Goal: Transaction & Acquisition: Purchase product/service

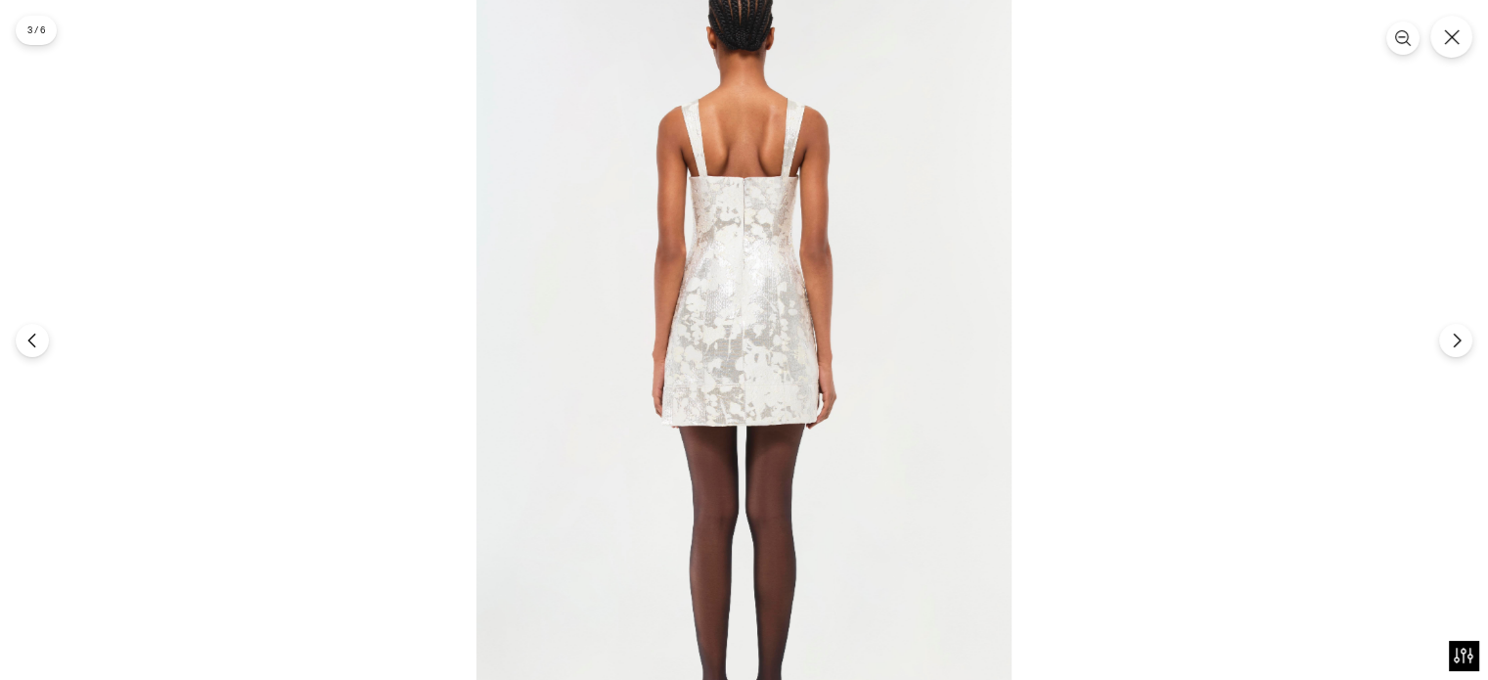
scroll to position [225, 0]
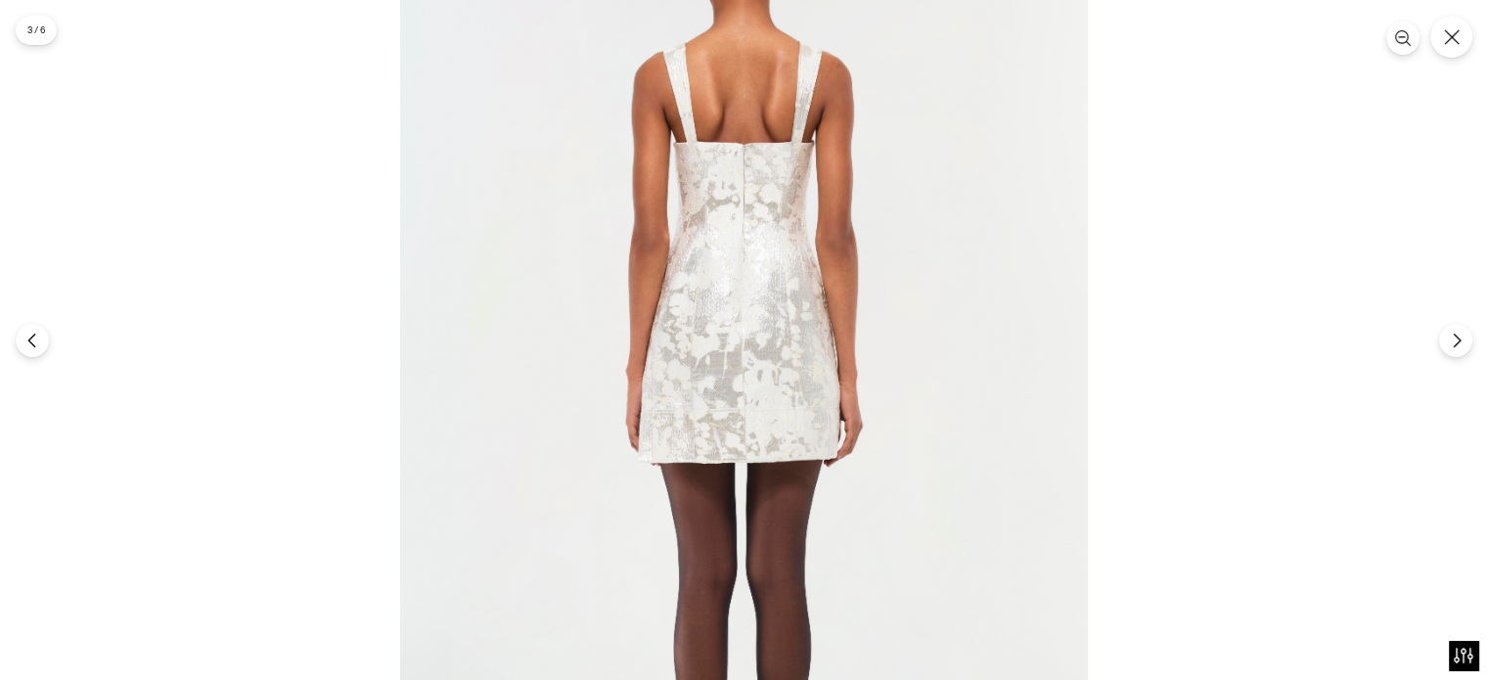
click at [876, 212] on img at bounding box center [744, 384] width 688 height 1031
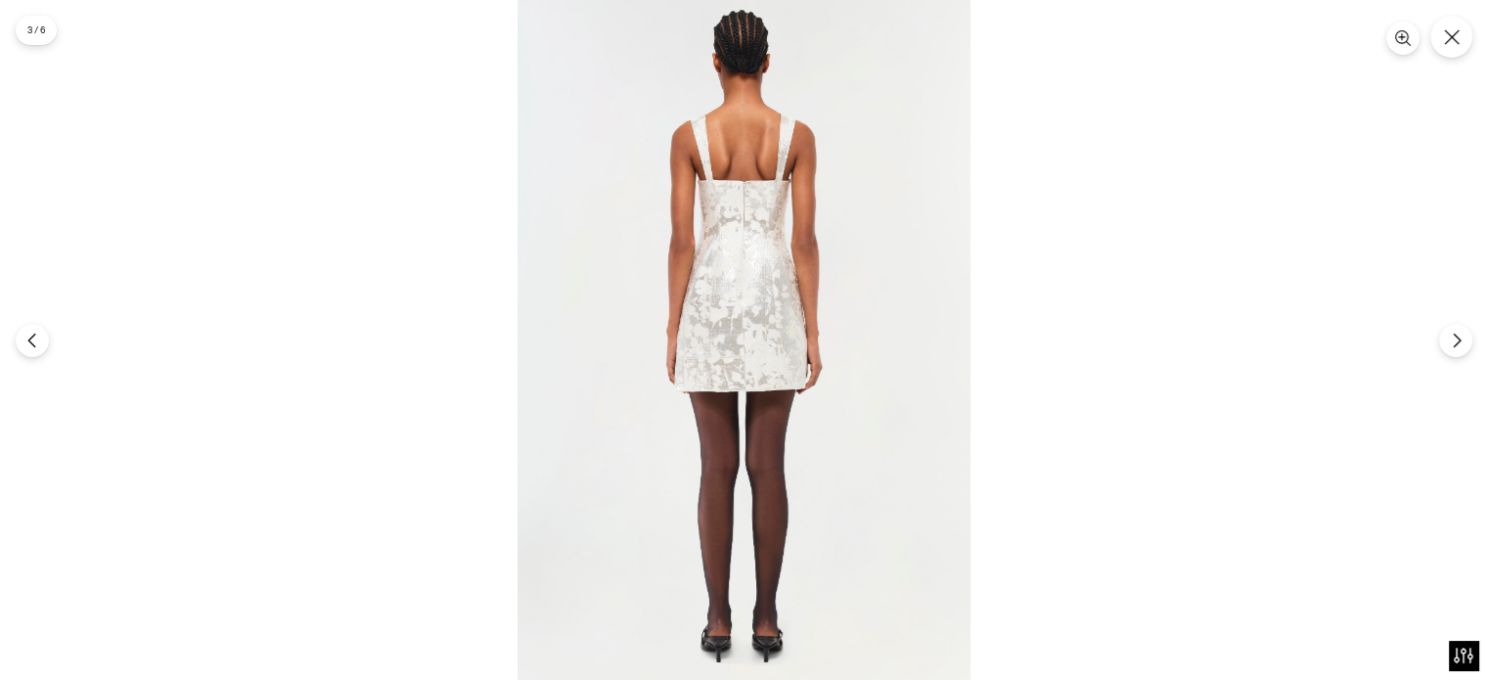
click at [876, 212] on img at bounding box center [743, 340] width 453 height 680
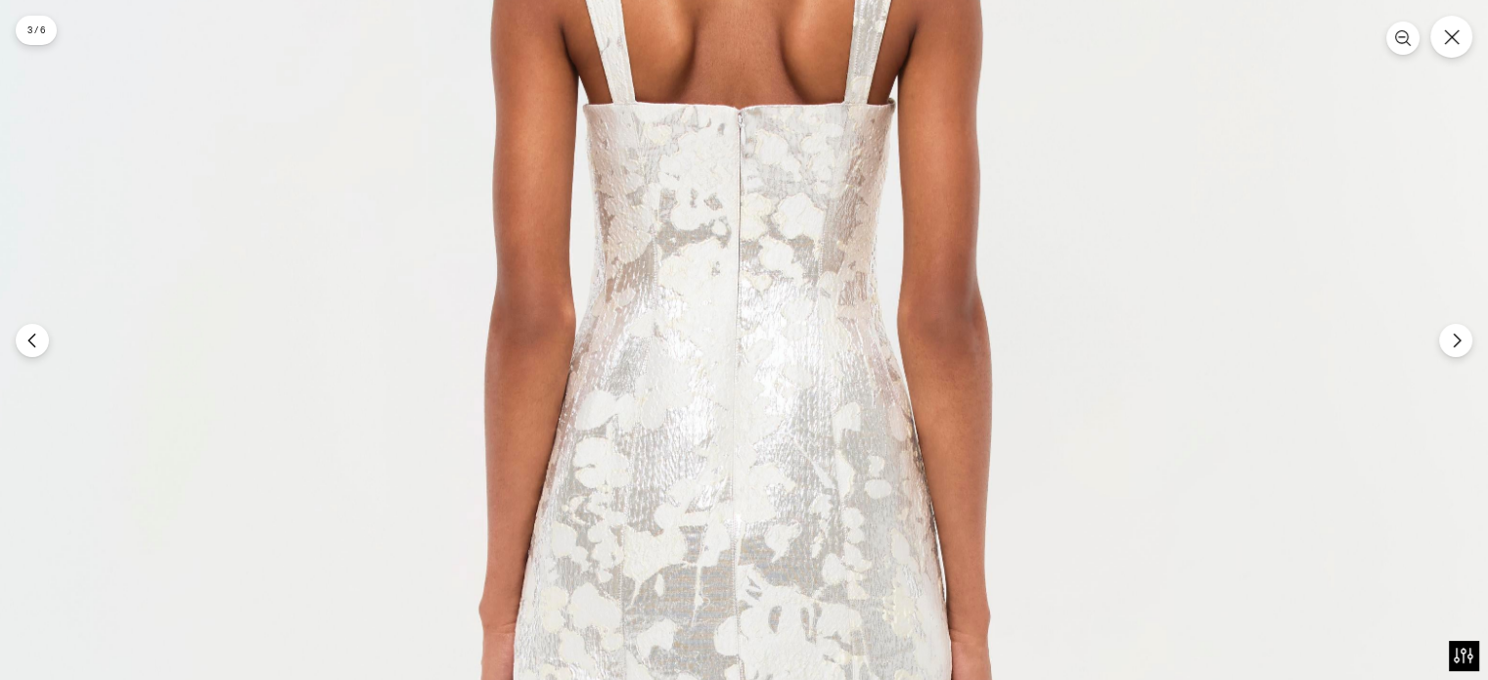
click at [1436, 351] on img at bounding box center [739, 639] width 1520 height 2280
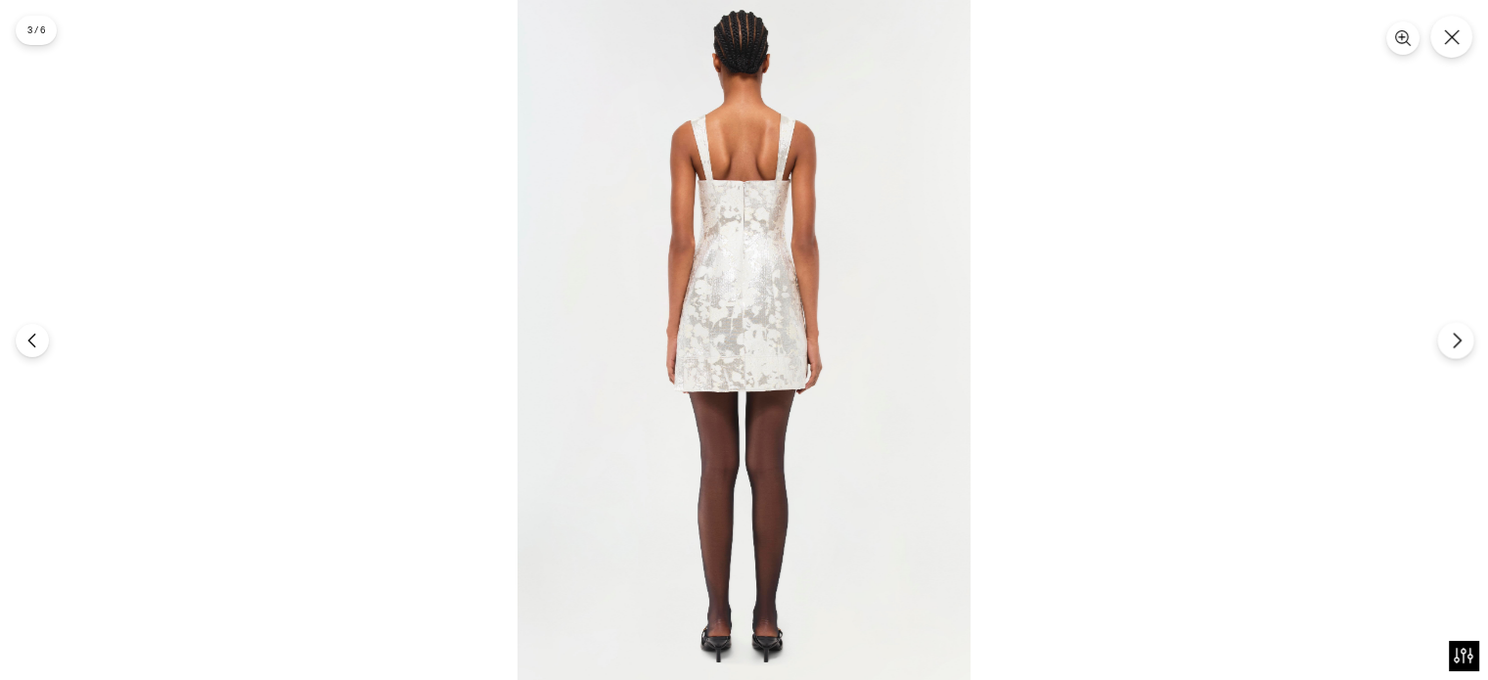
click at [1447, 349] on button "Next" at bounding box center [1455, 340] width 36 height 36
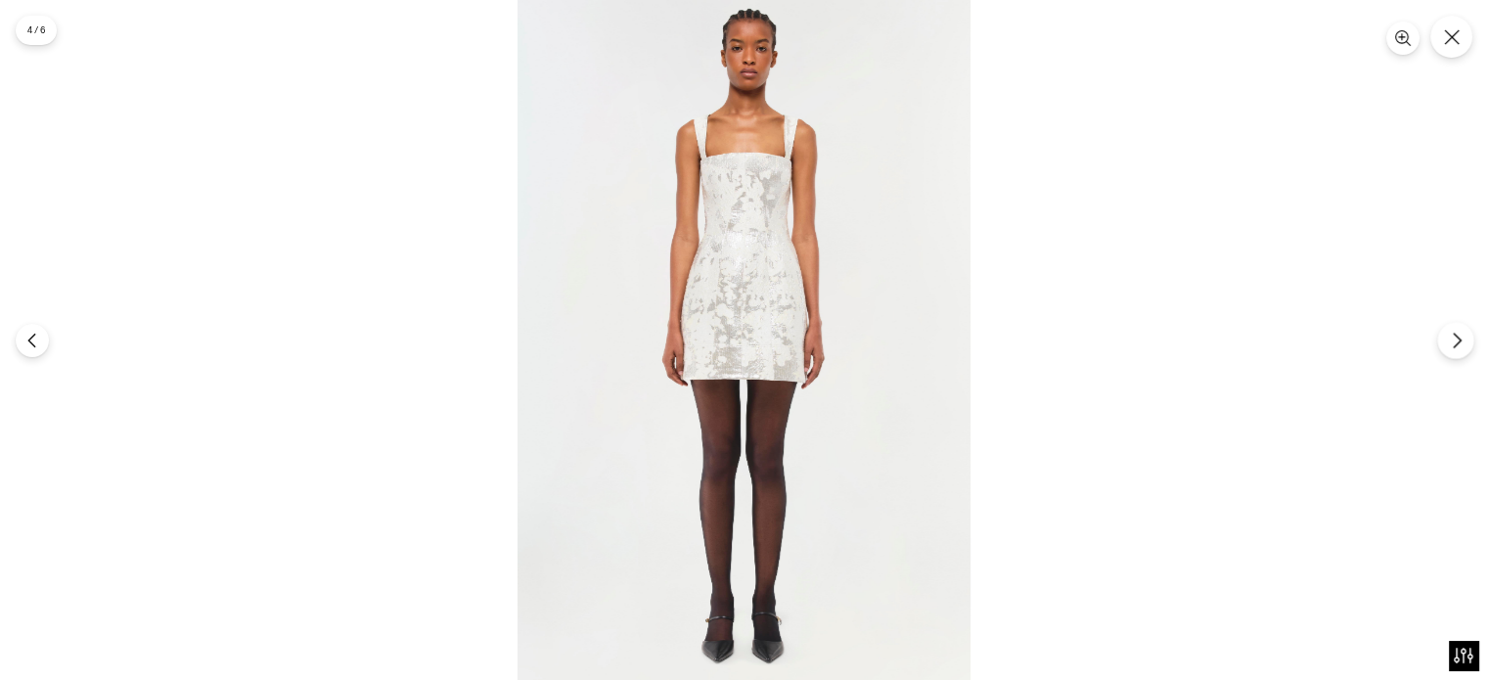
click at [1447, 349] on button "Next" at bounding box center [1455, 340] width 36 height 36
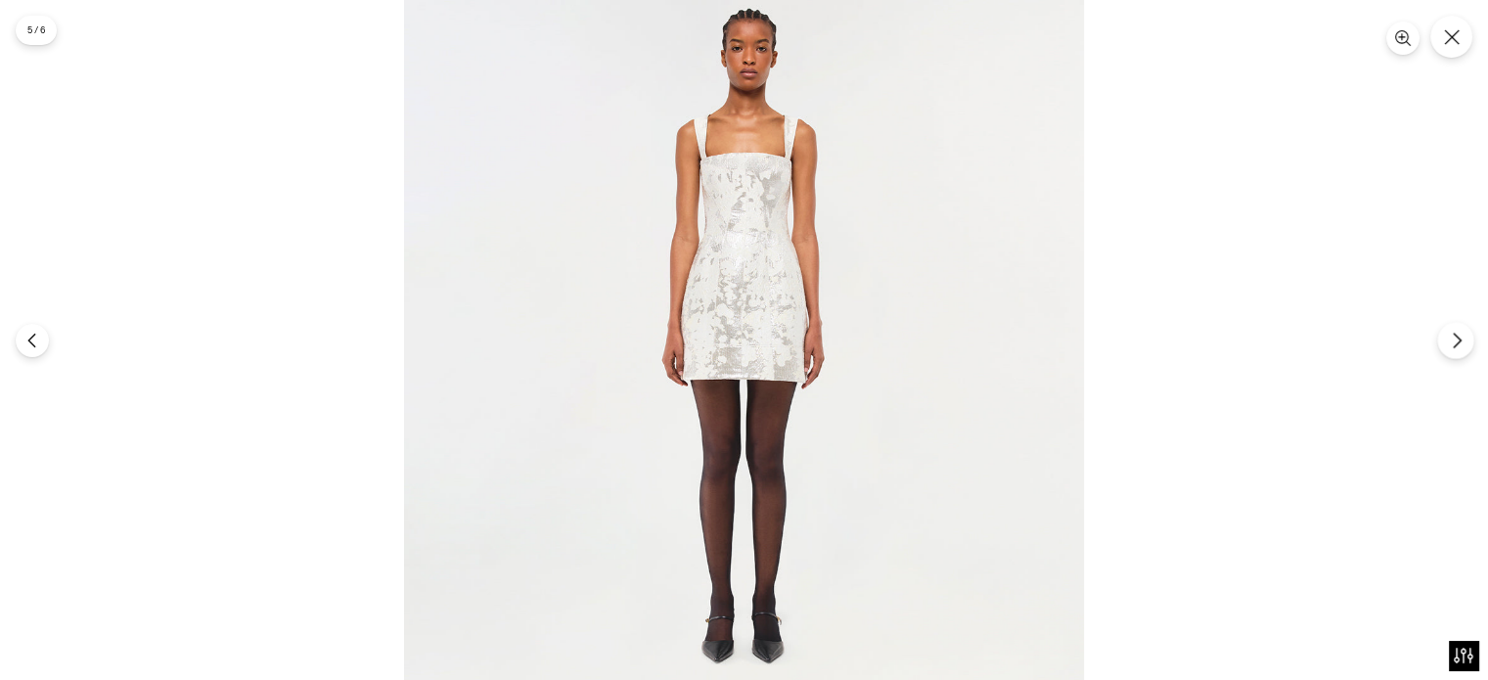
click at [1451, 342] on icon "Next" at bounding box center [1457, 341] width 18 height 18
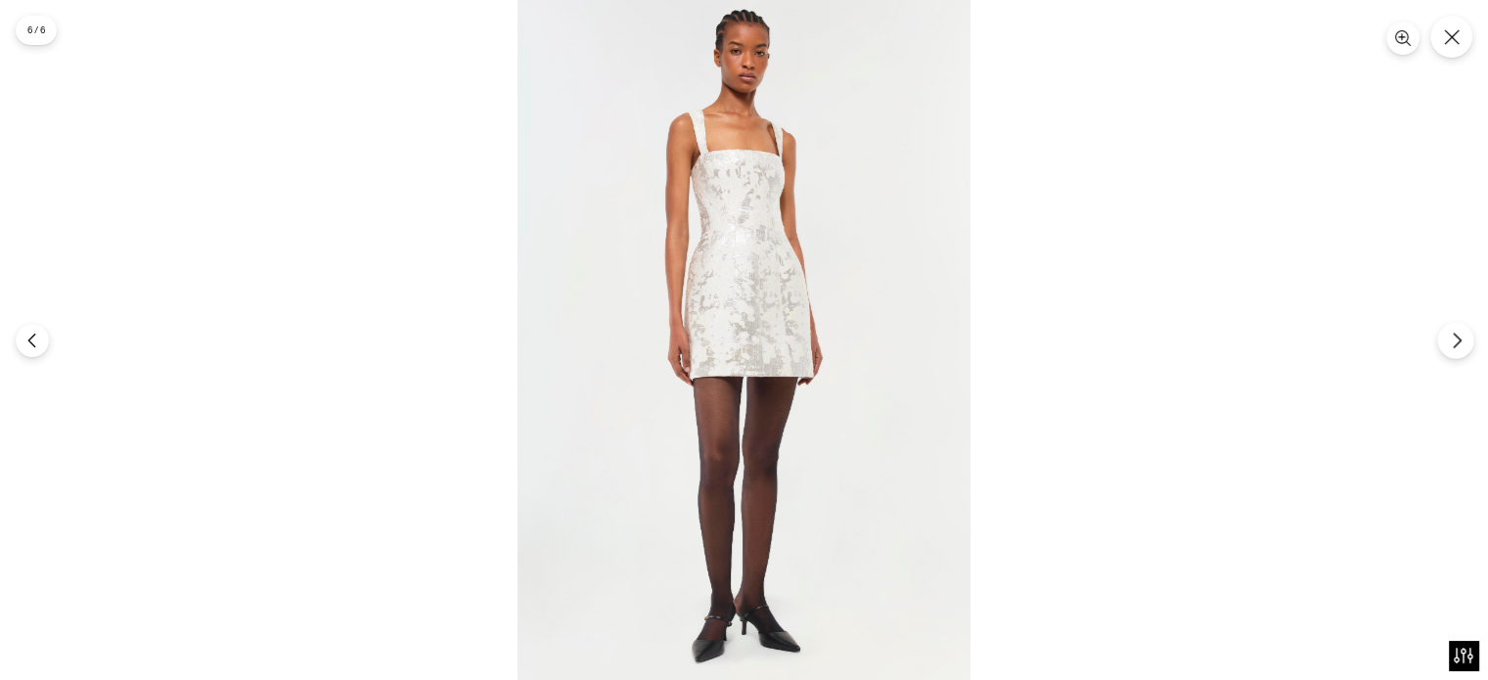
click at [1451, 342] on icon "Next" at bounding box center [1457, 341] width 18 height 18
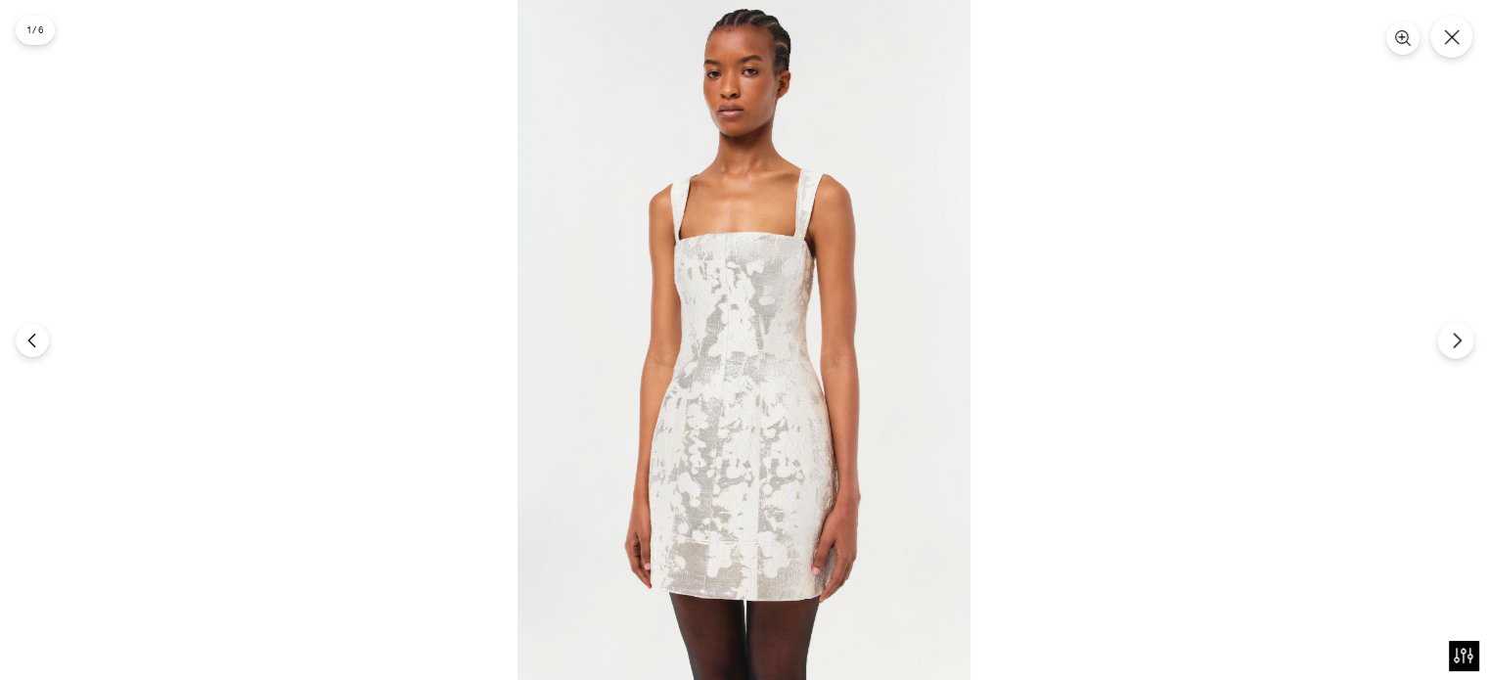
click at [1451, 342] on icon "Next" at bounding box center [1457, 341] width 18 height 18
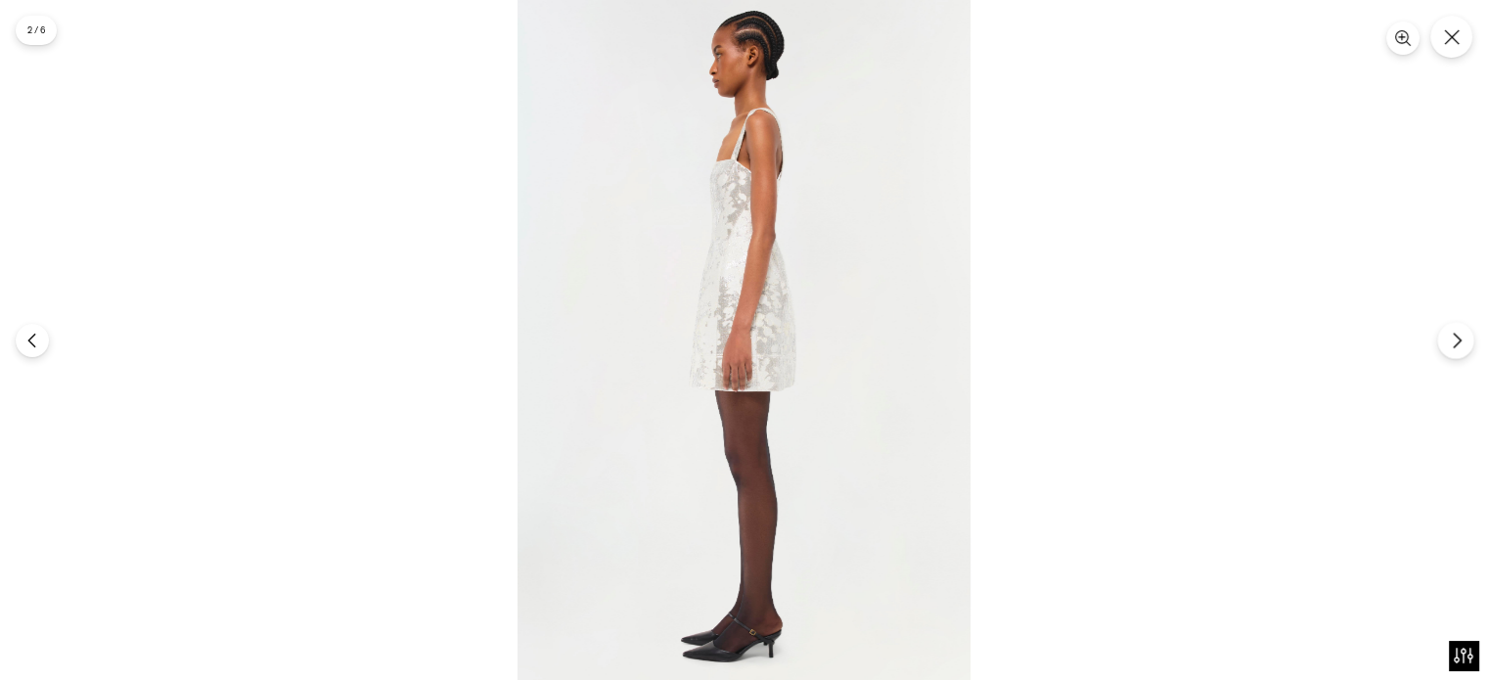
click at [1455, 343] on icon "Next" at bounding box center [1456, 340] width 7 height 15
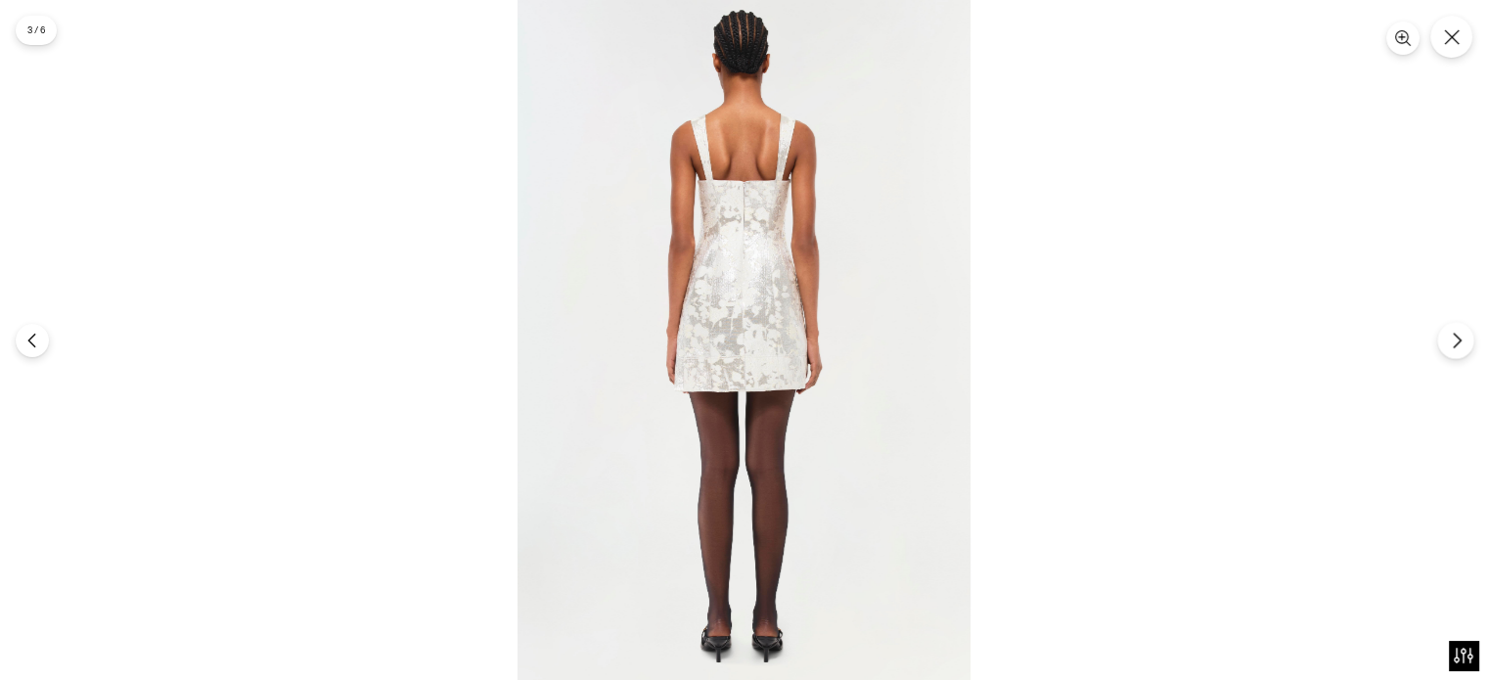
click at [1455, 343] on icon "Next" at bounding box center [1456, 340] width 7 height 15
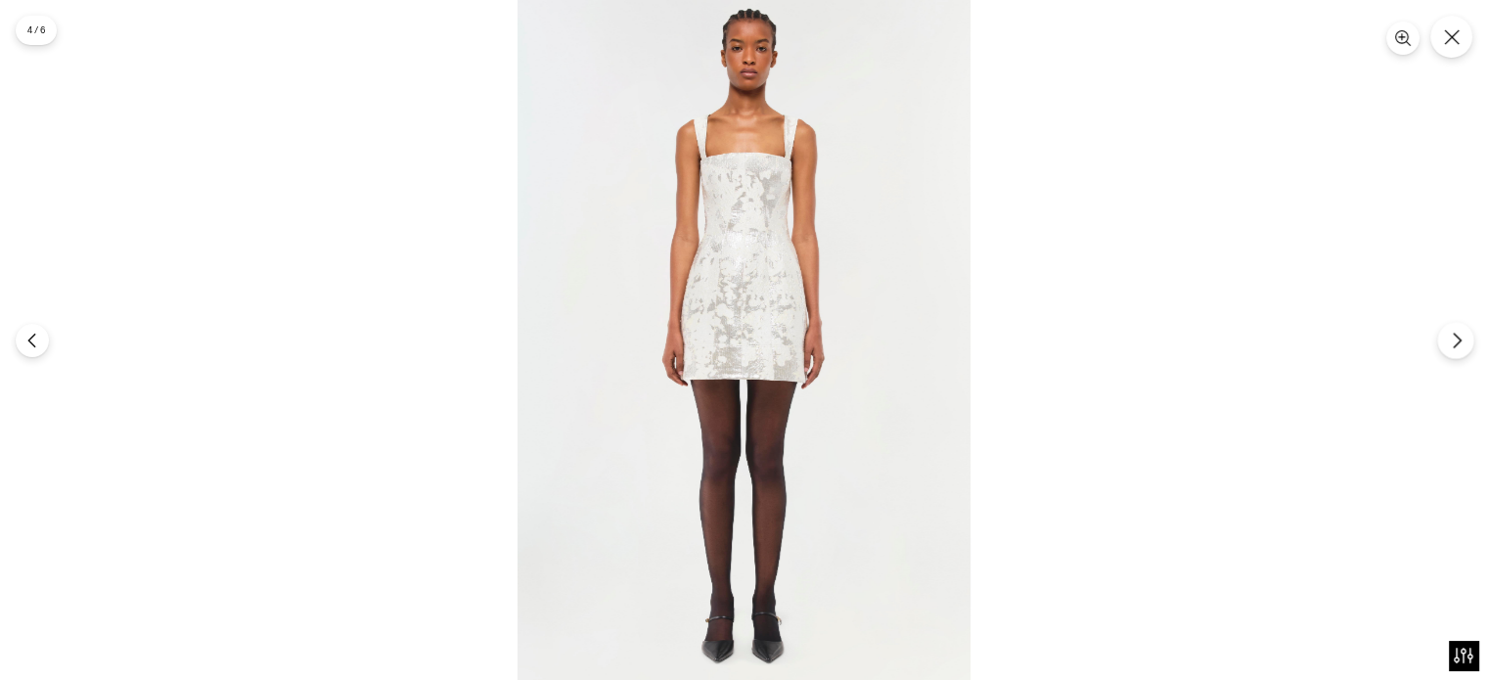
click at [1455, 343] on icon "Next" at bounding box center [1456, 340] width 7 height 15
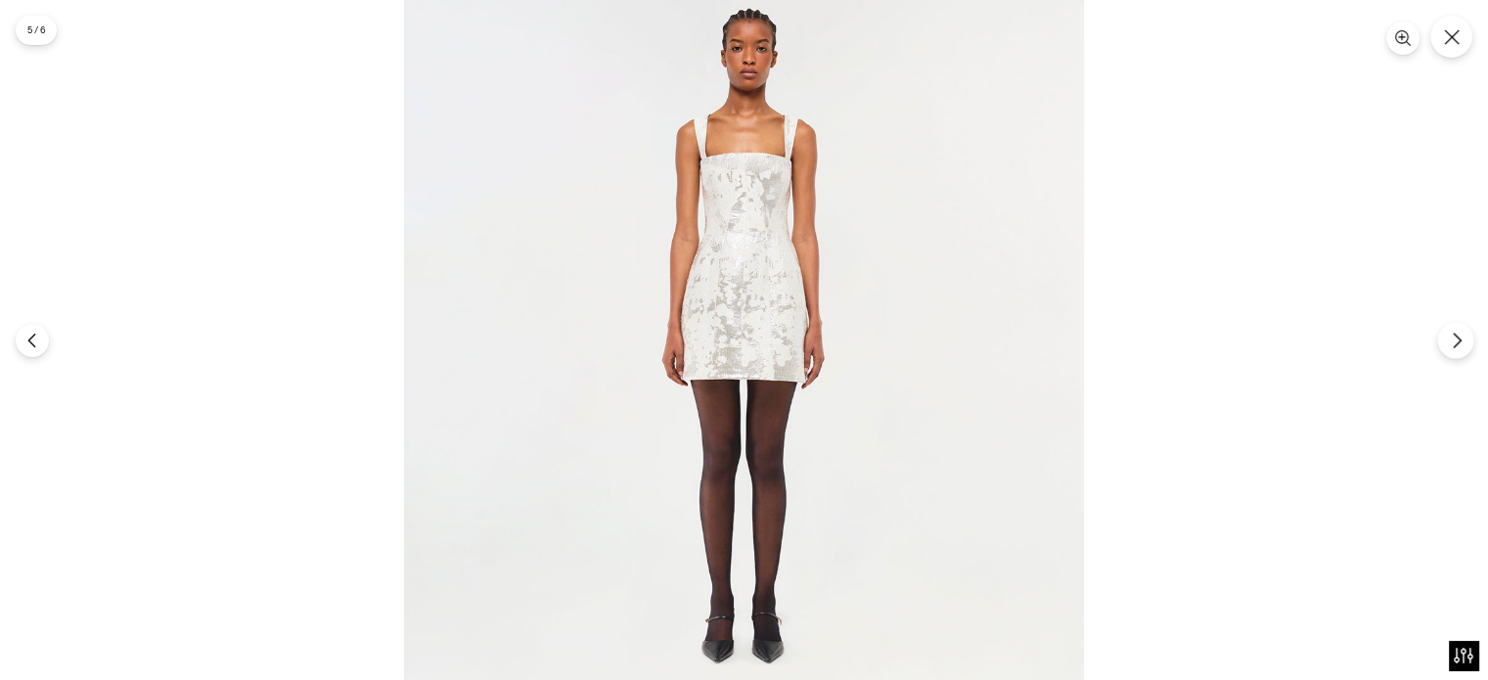
click at [1455, 343] on icon "Next" at bounding box center [1456, 340] width 7 height 15
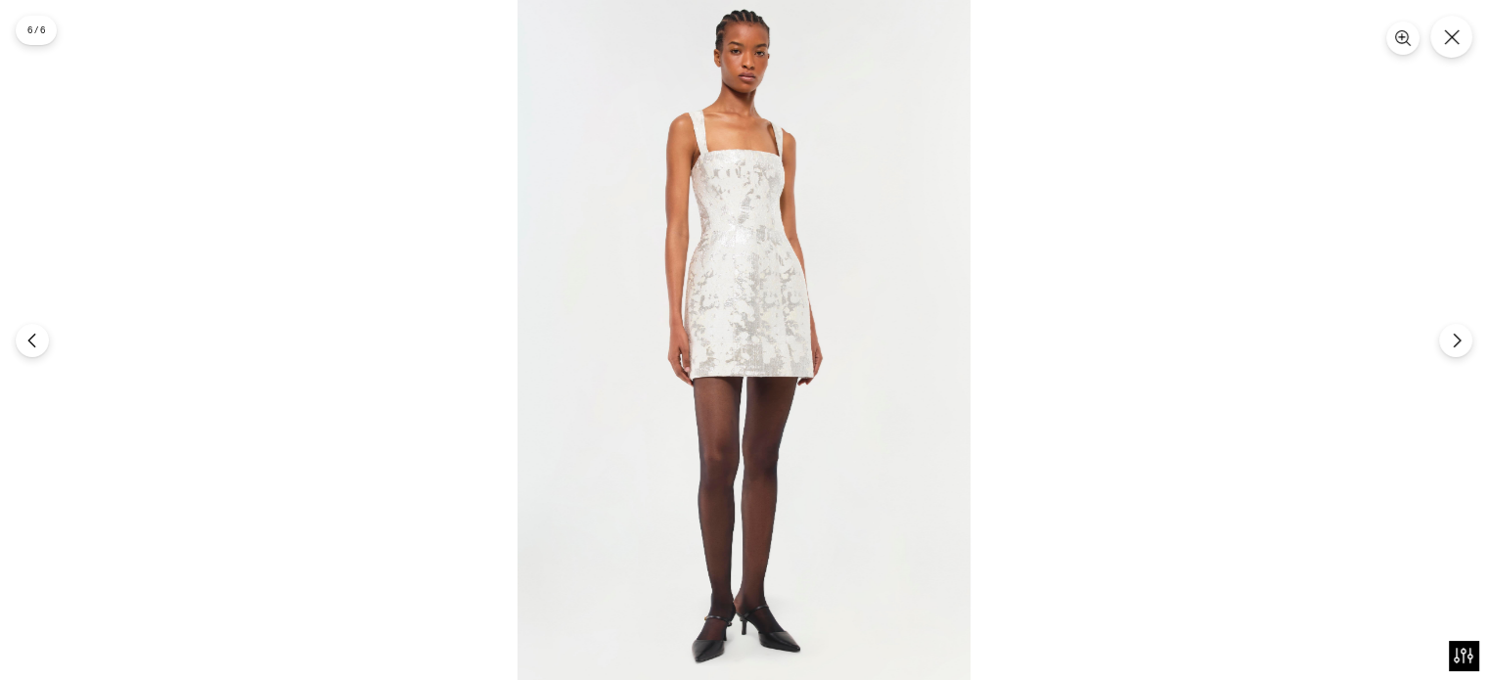
click at [767, 202] on img at bounding box center [743, 340] width 453 height 680
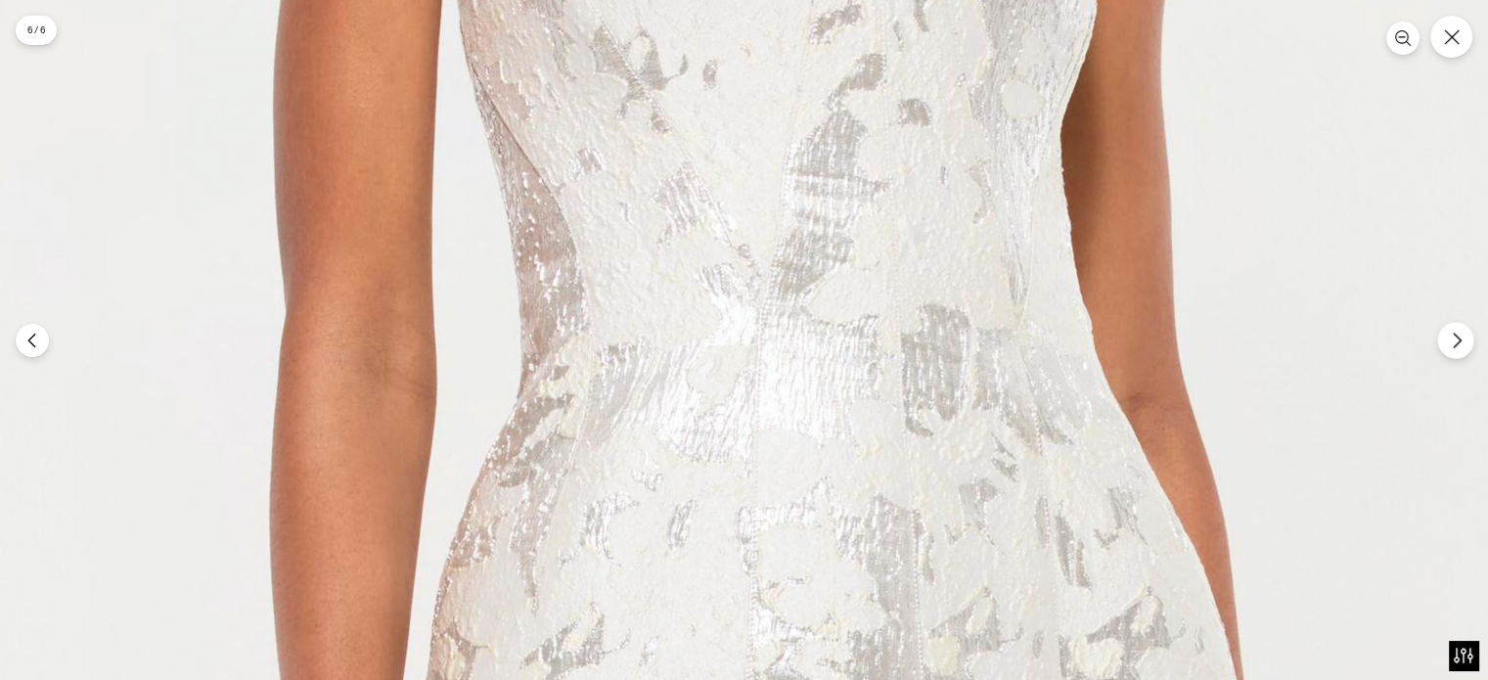
click at [1455, 347] on icon "Next" at bounding box center [1457, 341] width 18 height 18
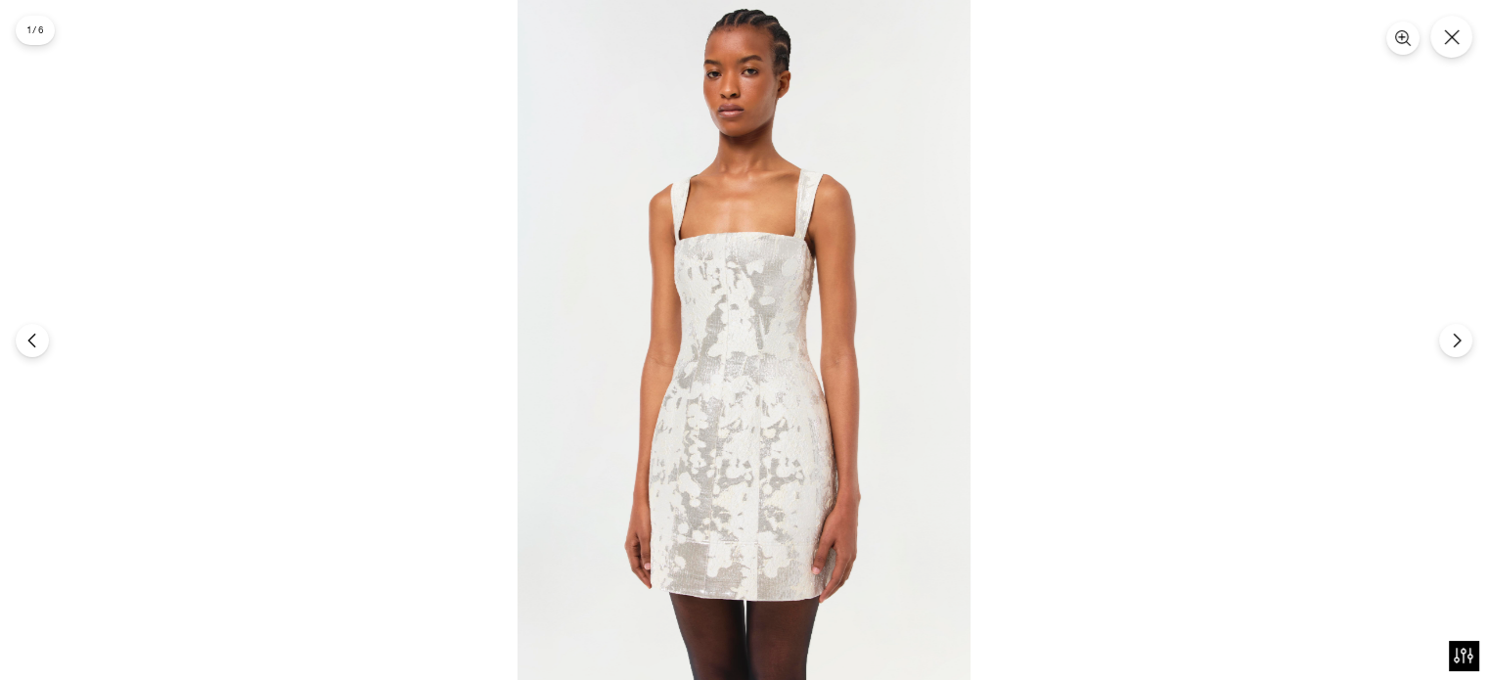
click at [782, 389] on img at bounding box center [743, 340] width 453 height 680
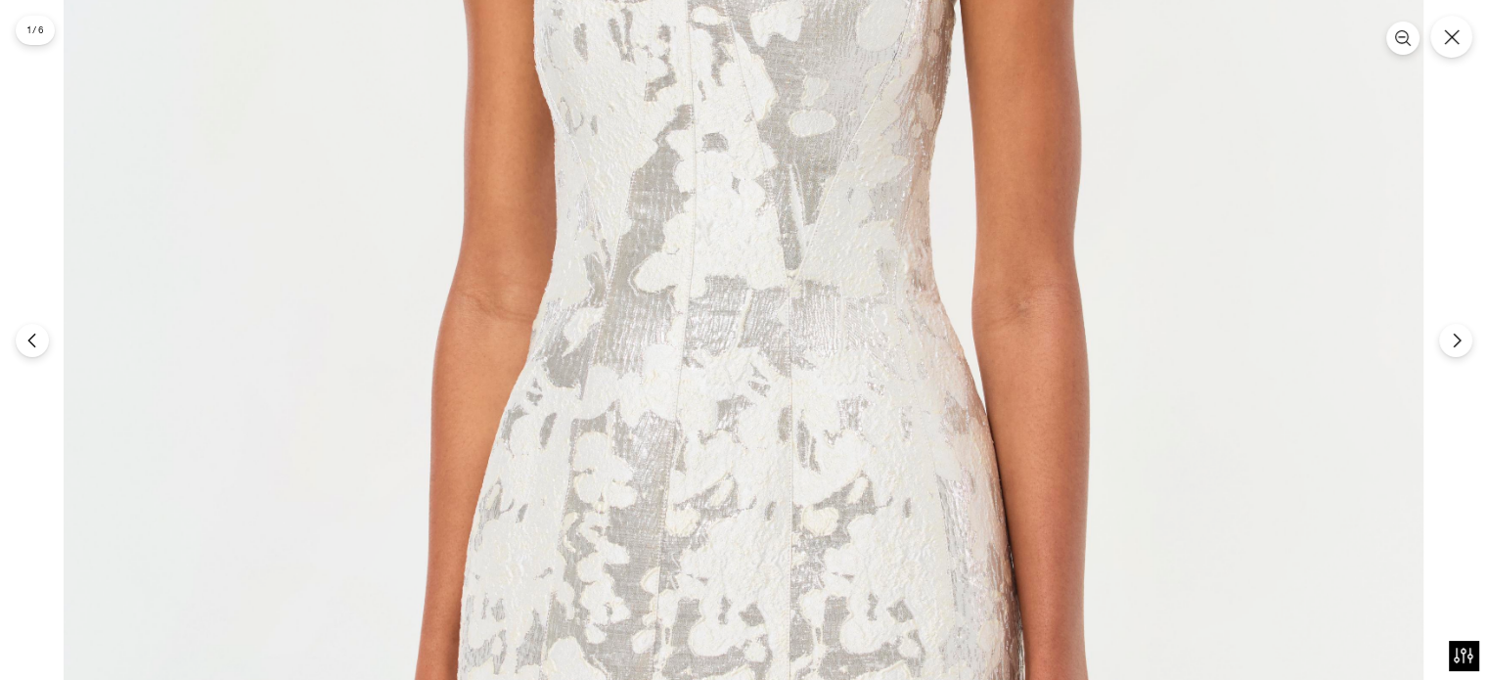
click at [782, 389] on img at bounding box center [744, 240] width 1360 height 2039
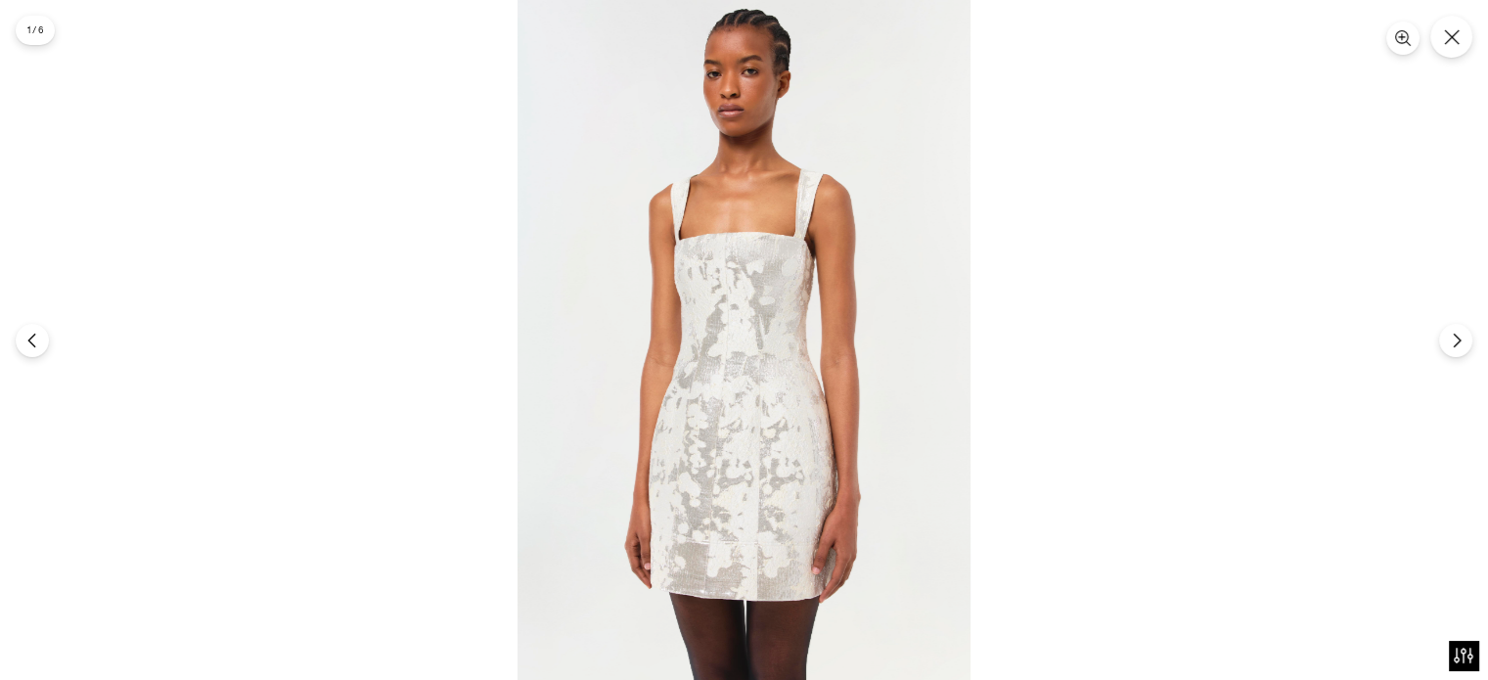
click at [782, 389] on img at bounding box center [743, 340] width 453 height 680
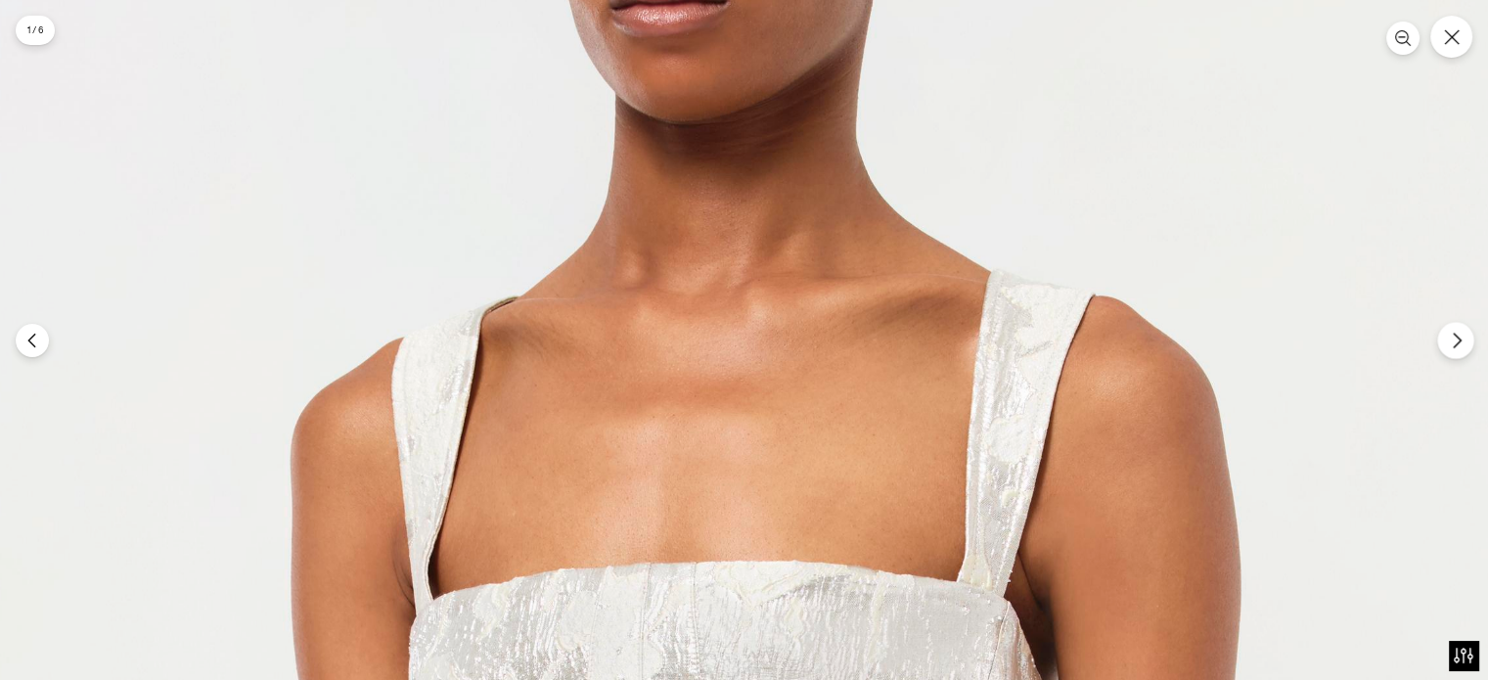
click at [1458, 338] on icon "Next" at bounding box center [1456, 340] width 7 height 15
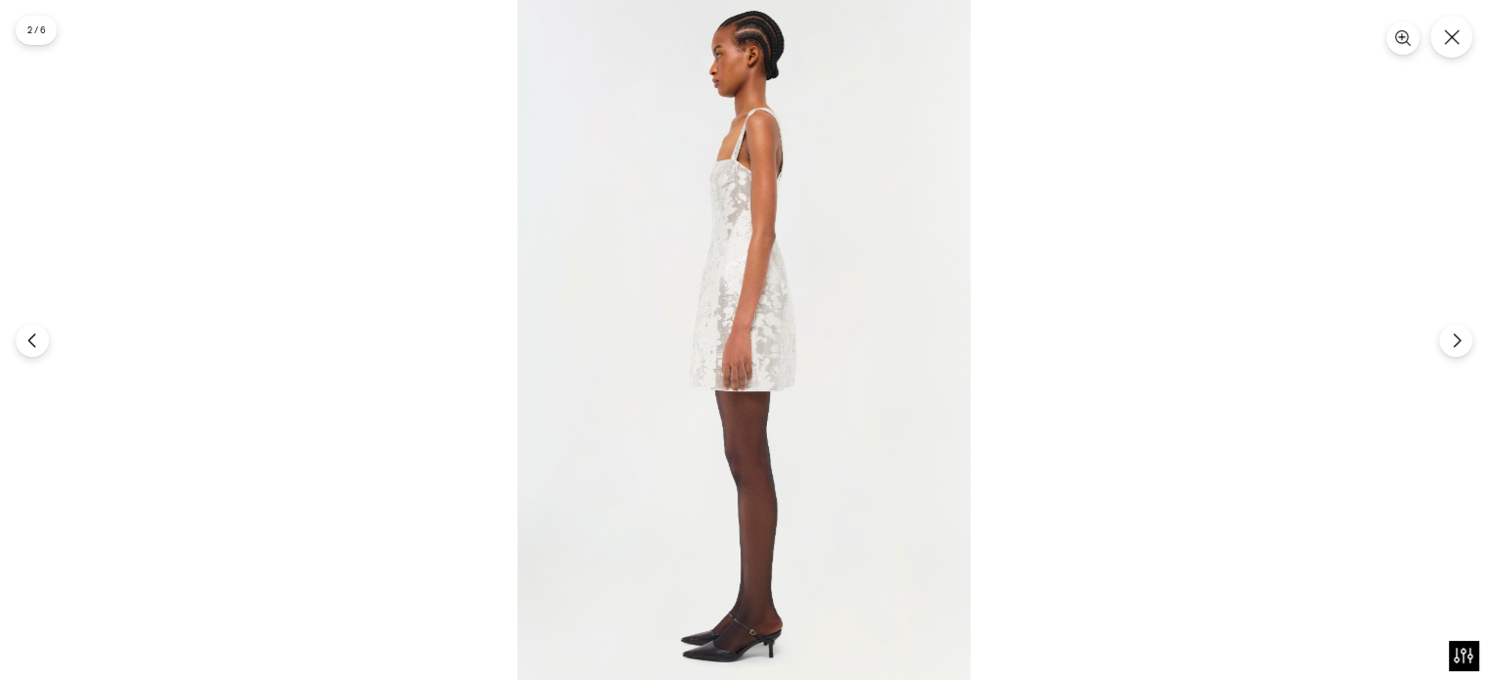
click at [819, 313] on img at bounding box center [743, 340] width 453 height 680
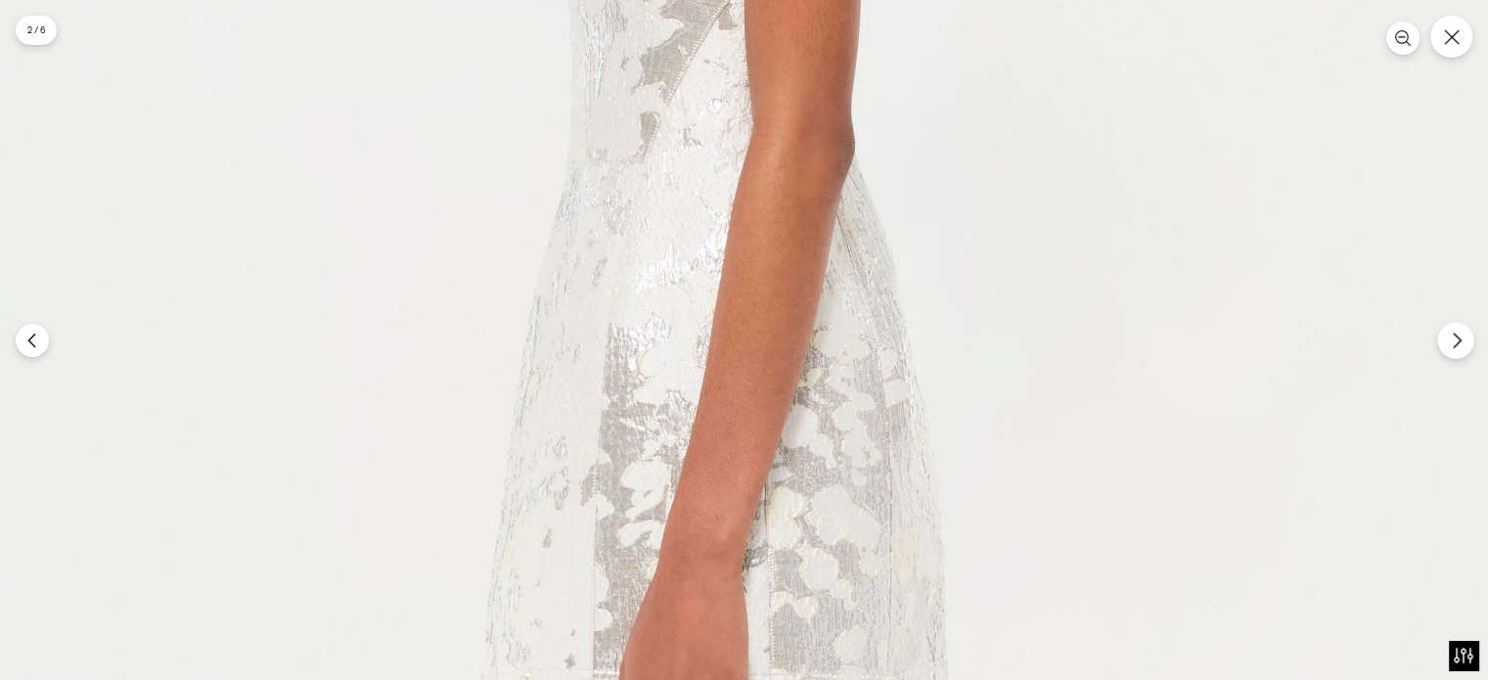
click at [1460, 344] on icon "Next" at bounding box center [1457, 341] width 18 height 18
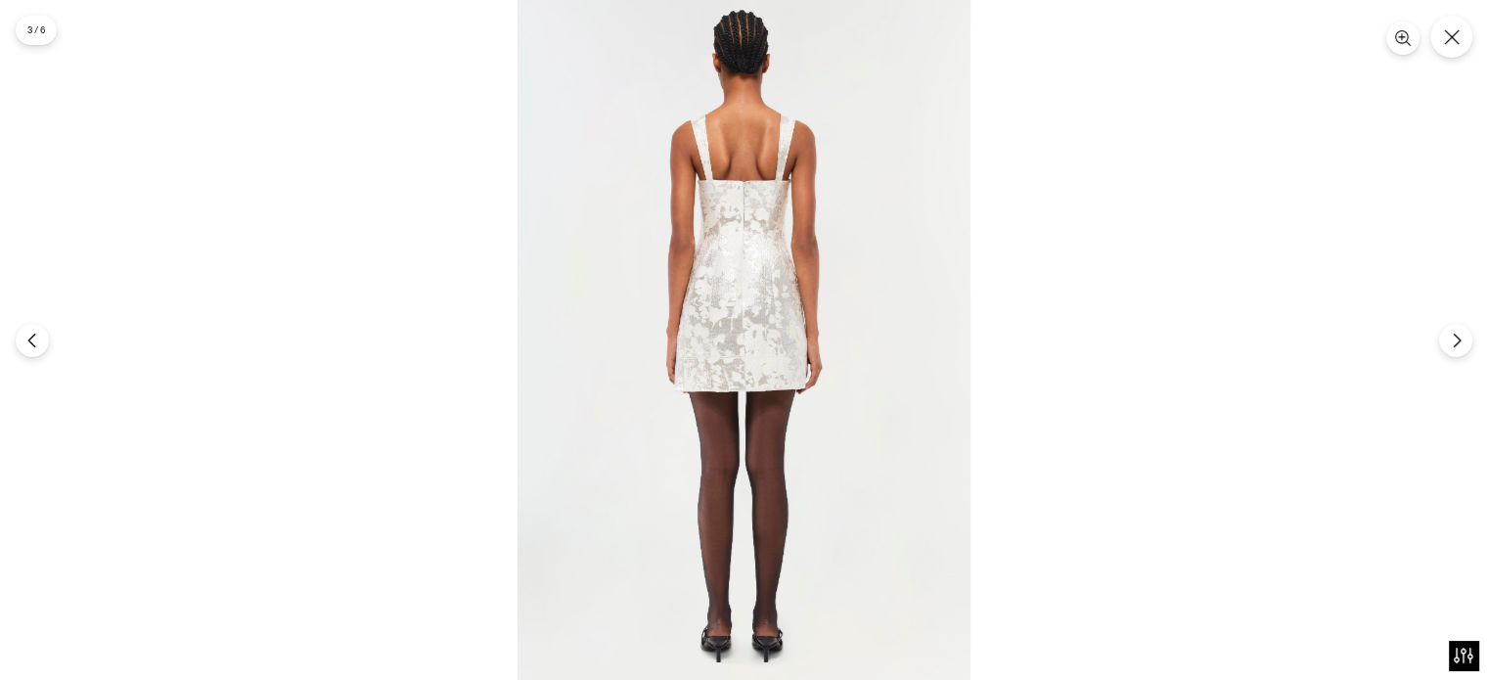
click at [760, 228] on img at bounding box center [743, 340] width 453 height 680
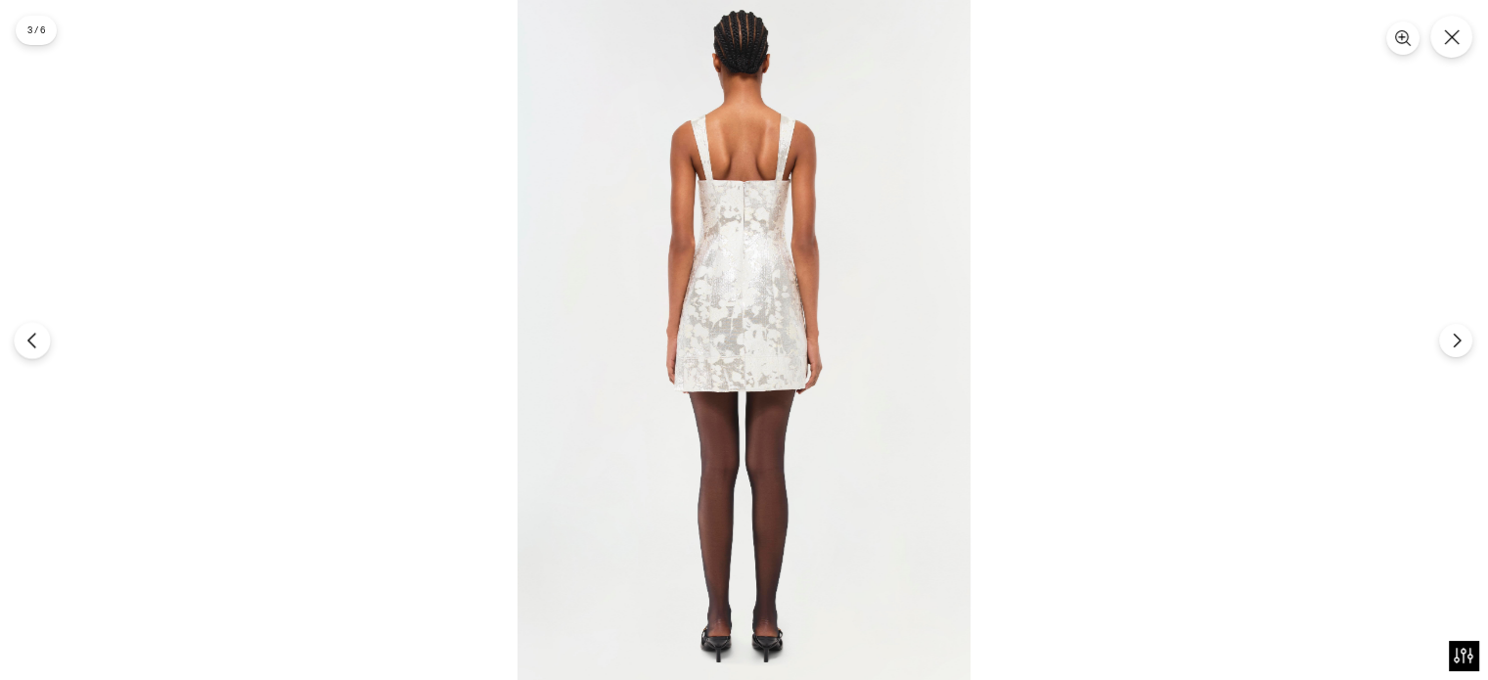
click at [39, 348] on button "Previous" at bounding box center [32, 340] width 36 height 36
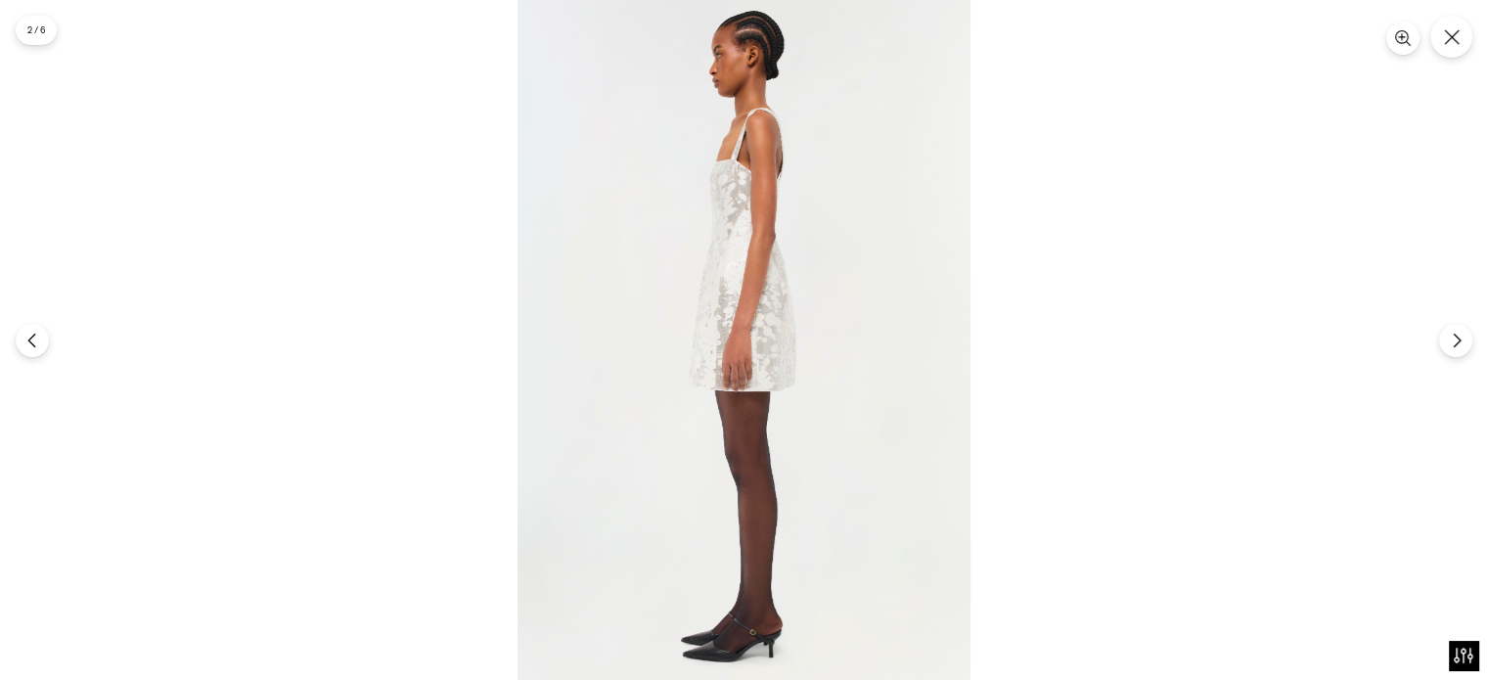
click at [713, 292] on img at bounding box center [743, 340] width 453 height 680
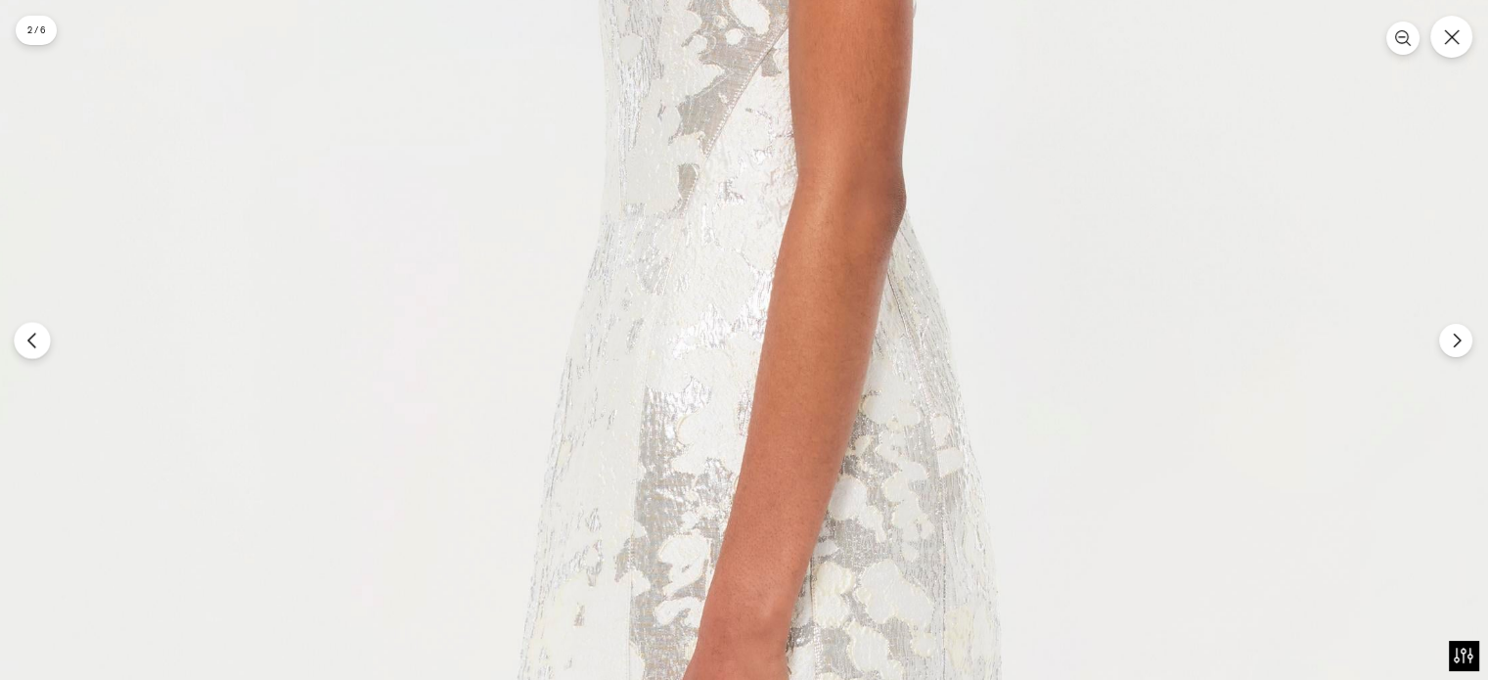
click at [43, 346] on button "Previous" at bounding box center [32, 340] width 36 height 36
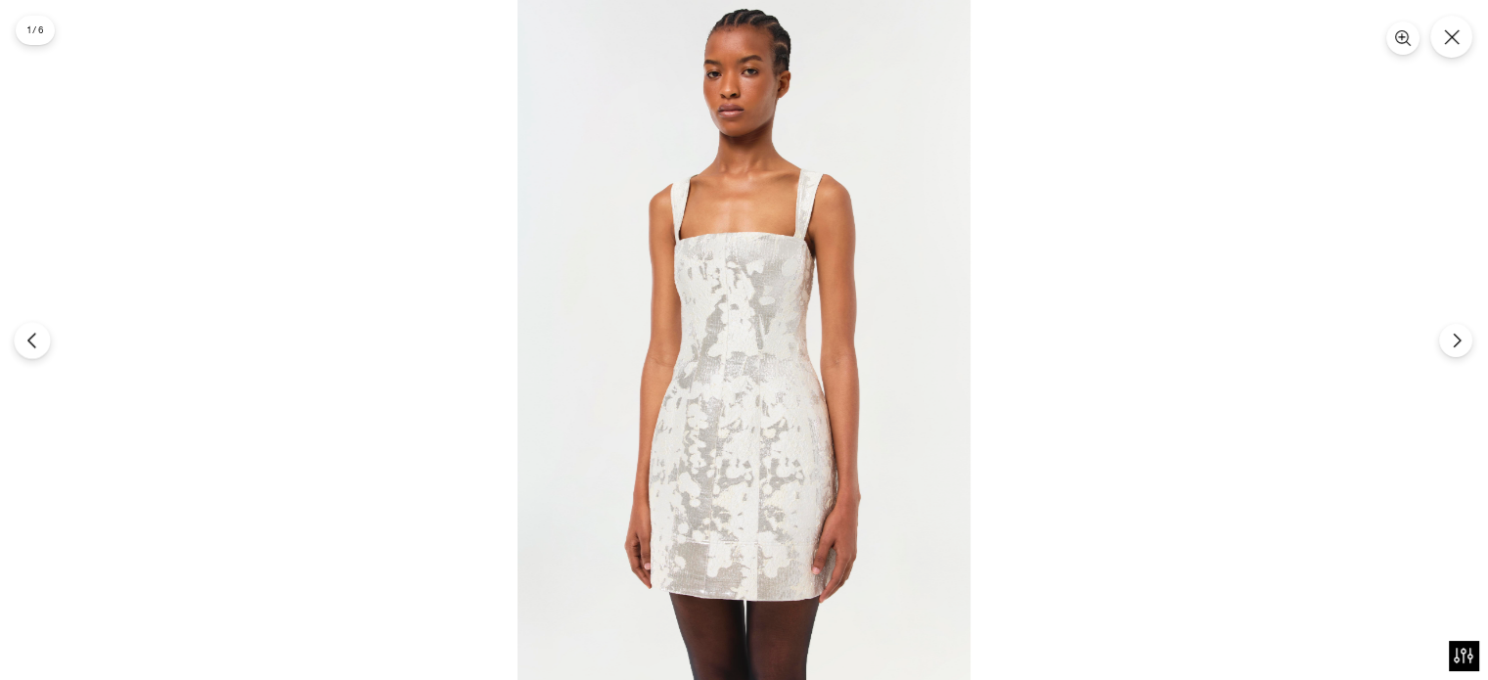
click at [43, 346] on button "Previous" at bounding box center [32, 340] width 36 height 36
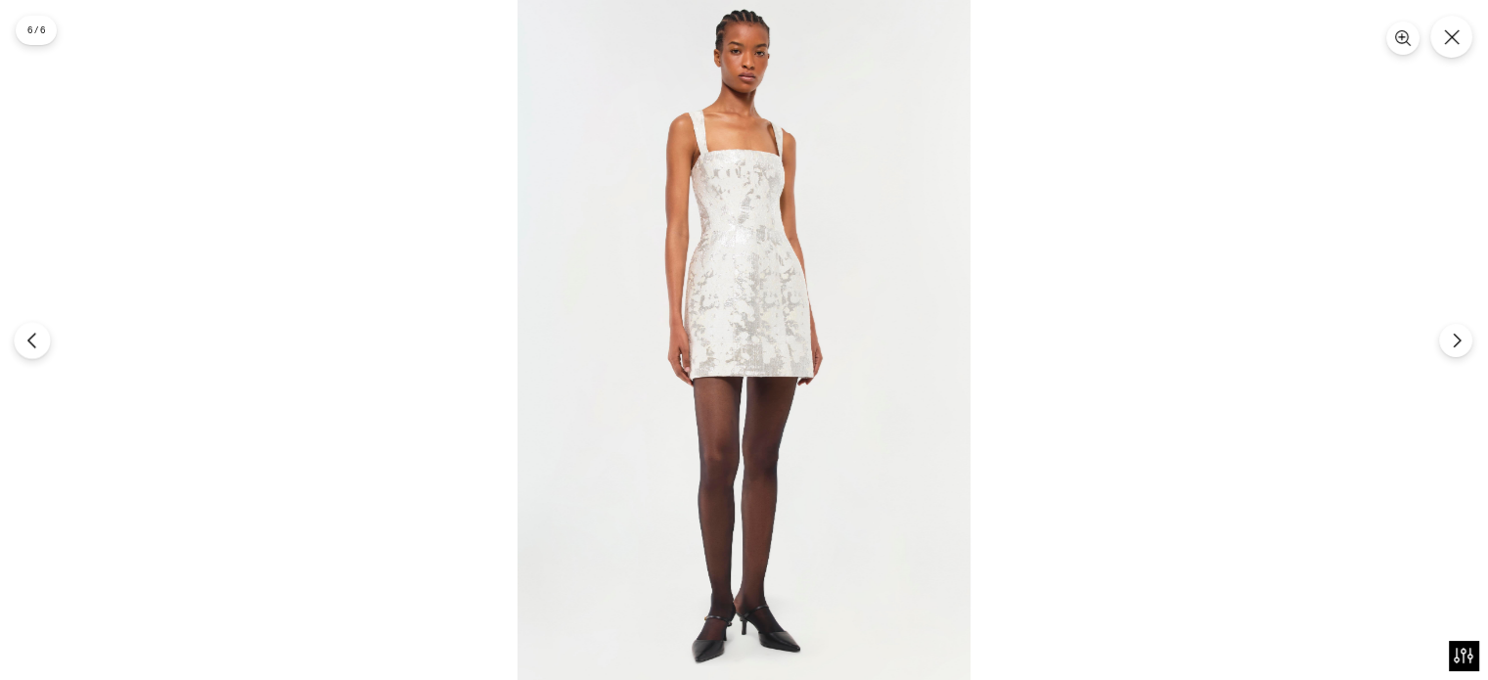
click at [43, 346] on button "Previous" at bounding box center [32, 340] width 36 height 36
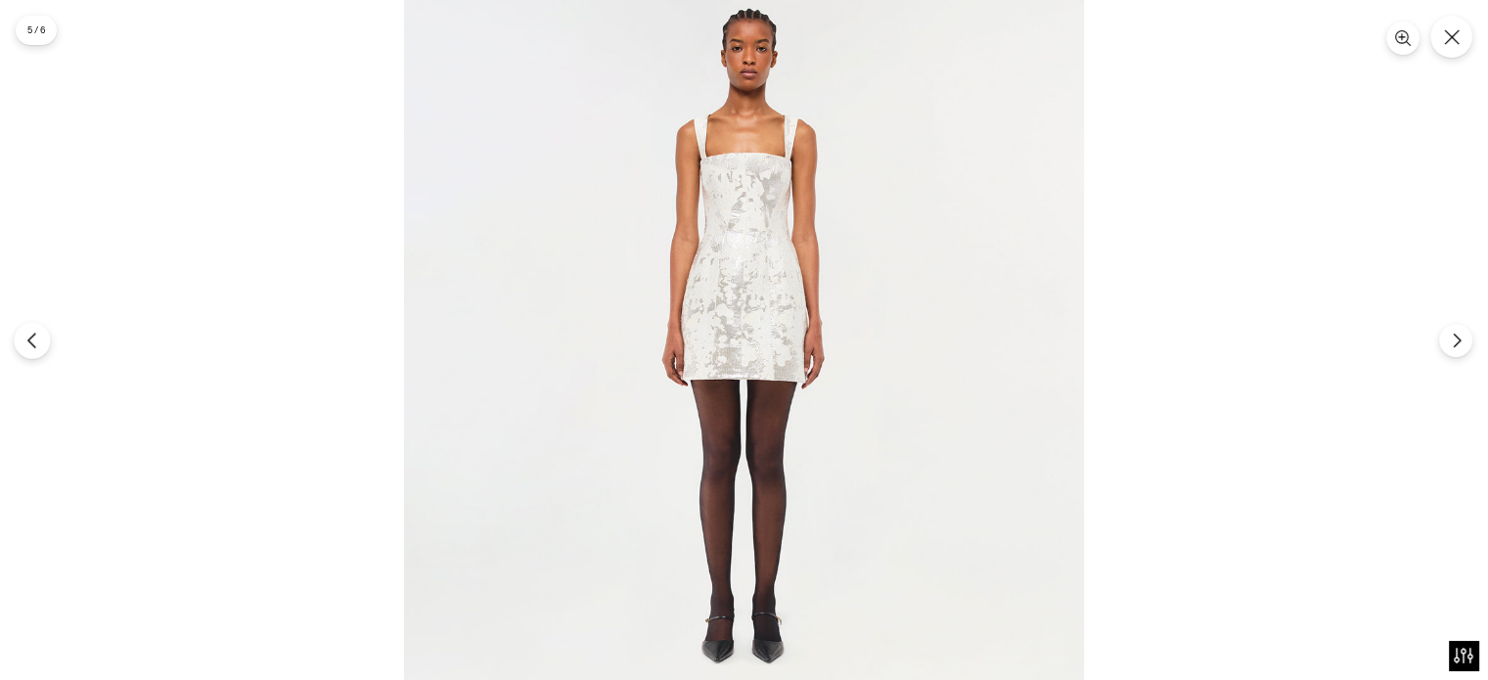
click at [43, 346] on button "Previous" at bounding box center [32, 340] width 36 height 36
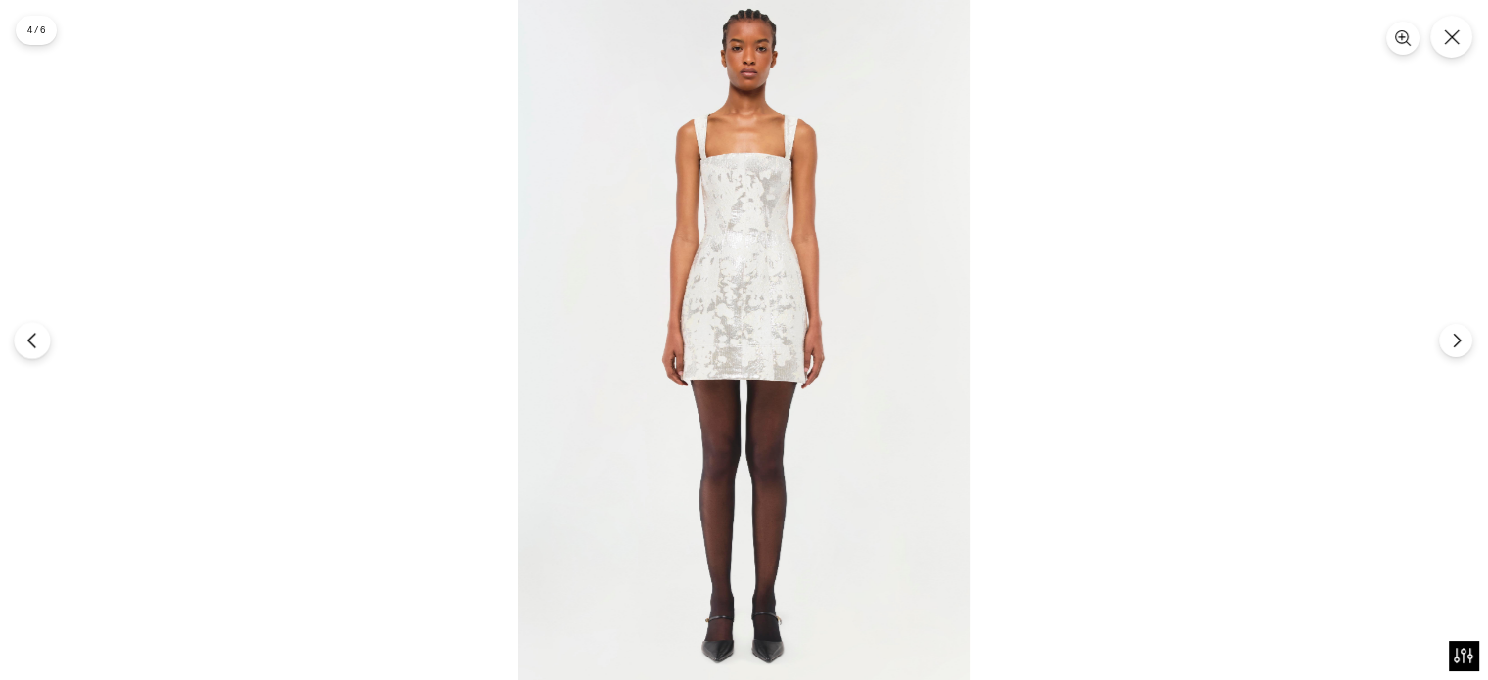
click at [43, 346] on button "Previous" at bounding box center [32, 340] width 36 height 36
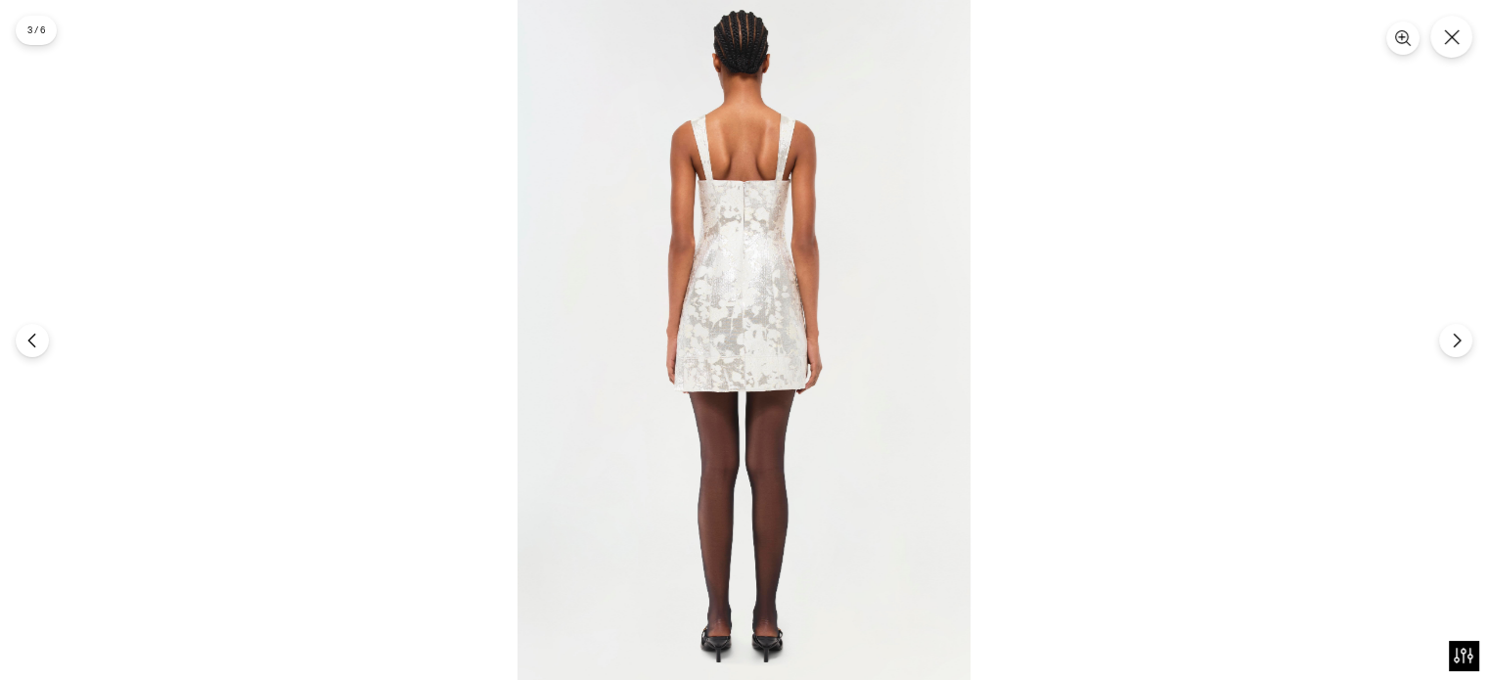
click at [737, 254] on img at bounding box center [743, 340] width 453 height 680
